Goal: Navigation & Orientation: Find specific page/section

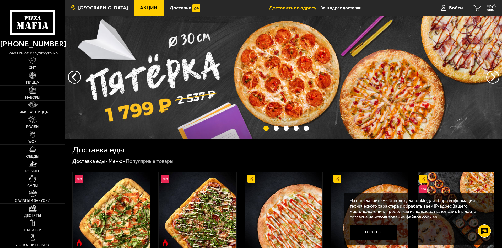
click at [91, 6] on span "[GEOGRAPHIC_DATA]" at bounding box center [103, 7] width 50 height 5
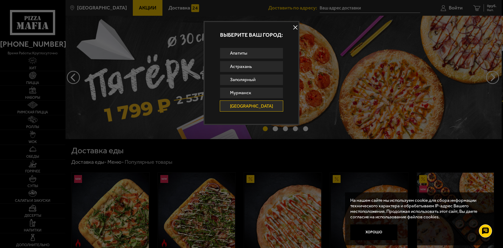
click at [253, 105] on link "[GEOGRAPHIC_DATA]" at bounding box center [252, 105] width 64 height 11
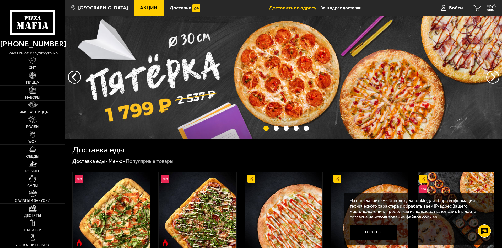
click at [344, 7] on input "text" at bounding box center [370, 8] width 100 height 10
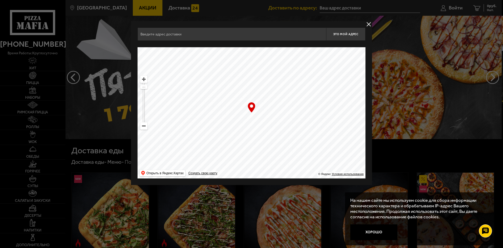
click at [370, 24] on button "delivery type" at bounding box center [369, 24] width 7 height 7
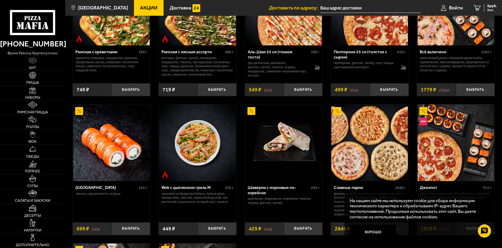
scroll to position [341, 0]
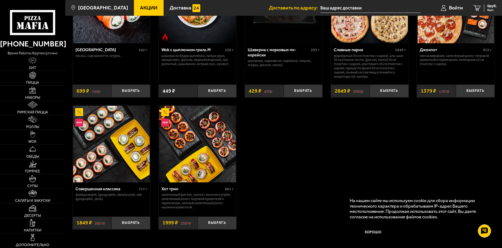
click at [37, 23] on use at bounding box center [36, 23] width 2 height 2
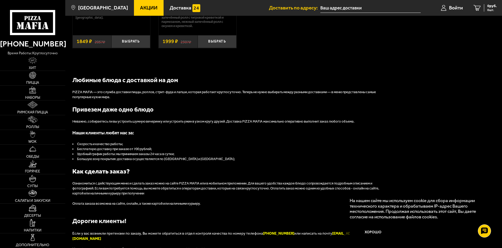
scroll to position [551, 0]
